Goal: Find specific page/section: Find specific page/section

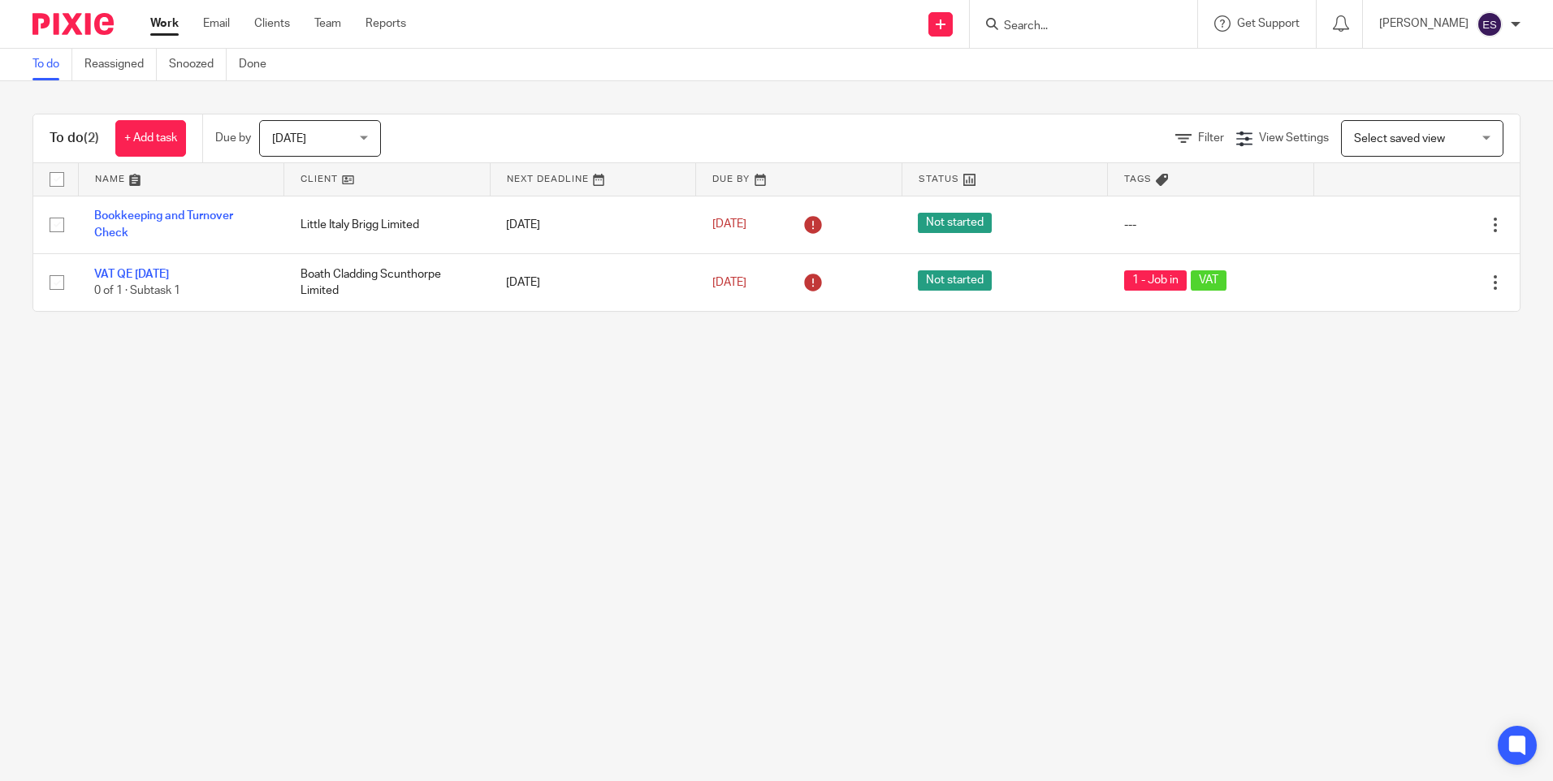
click at [1071, 32] on input "Search" at bounding box center [1075, 26] width 146 height 15
type input "nelso"
click at [1075, 47] on div "Nelso n, Keith" at bounding box center [1099, 63] width 227 height 50
click at [1080, 61] on link at bounding box center [1099, 63] width 201 height 24
